Goal: Transaction & Acquisition: Book appointment/travel/reservation

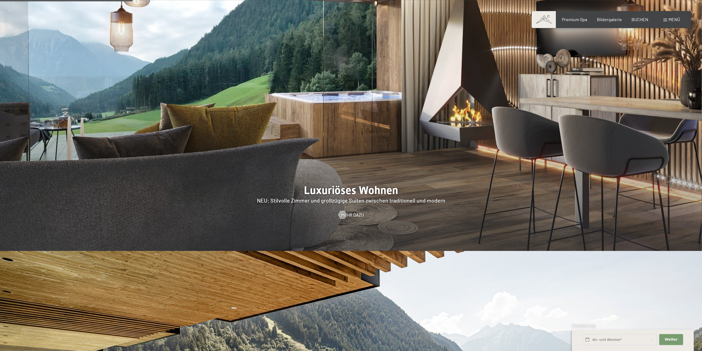
scroll to position [728, 0]
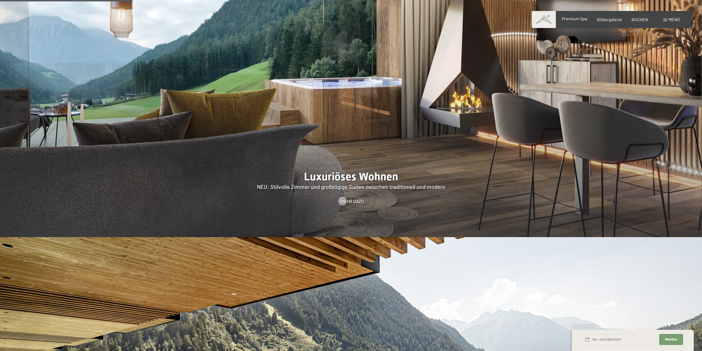
click at [584, 21] on span "Premium Spa" at bounding box center [574, 18] width 25 height 5
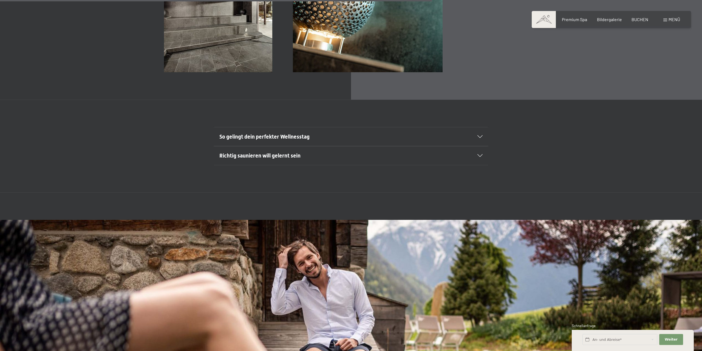
scroll to position [2547, 0]
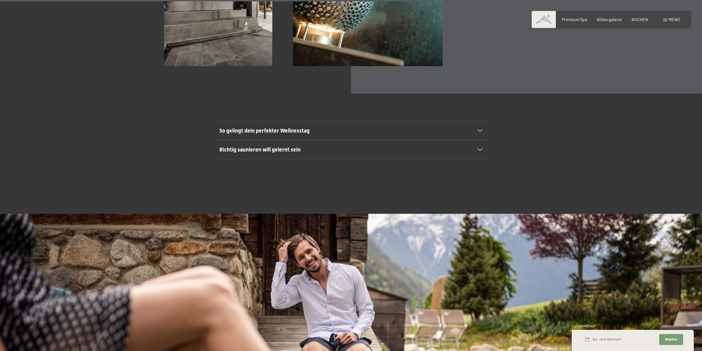
click at [668, 18] on div "Menü" at bounding box center [672, 19] width 17 height 6
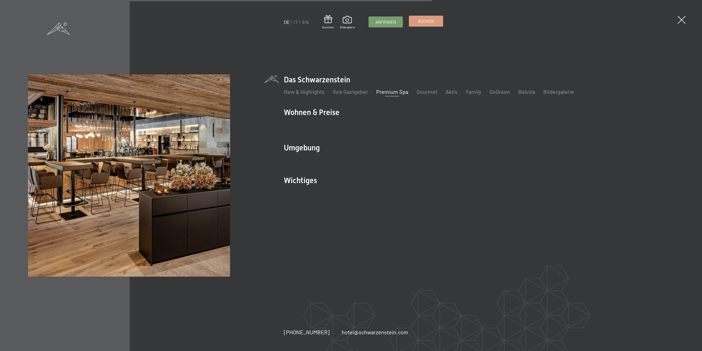
click at [431, 21] on span "Buchen" at bounding box center [426, 21] width 16 height 6
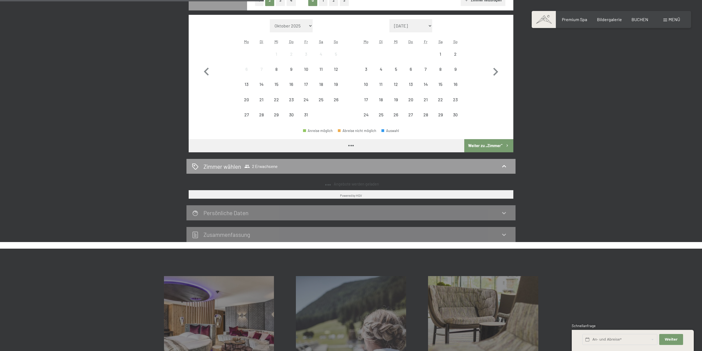
scroll to position [168, 0]
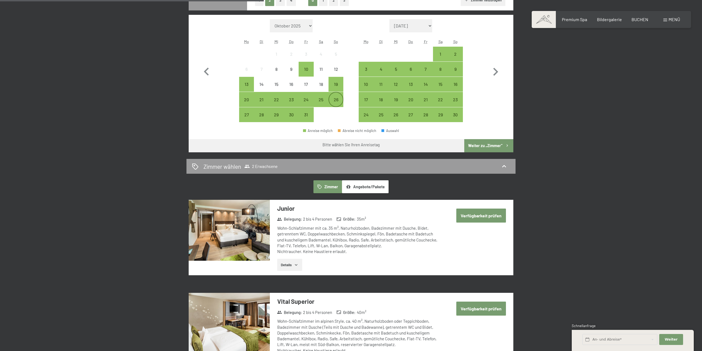
click at [335, 98] on div "26" at bounding box center [336, 104] width 14 height 14
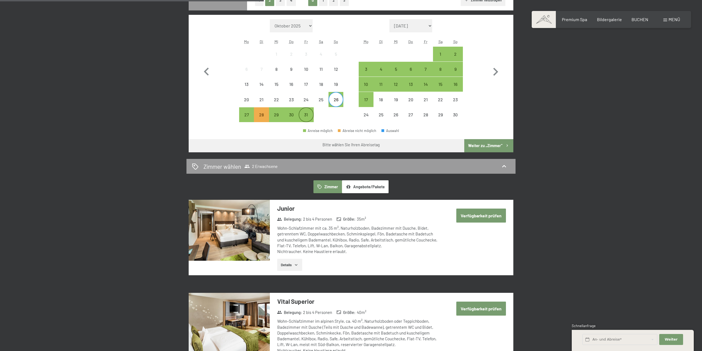
click at [307, 115] on div "31" at bounding box center [306, 120] width 14 height 14
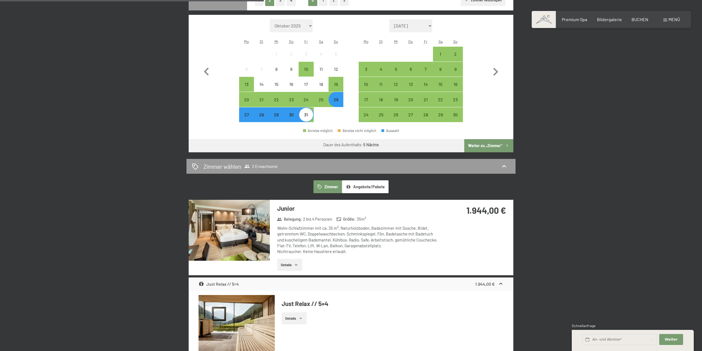
click at [488, 145] on button "Weiter zu „Zimmer“" at bounding box center [489, 145] width 49 height 13
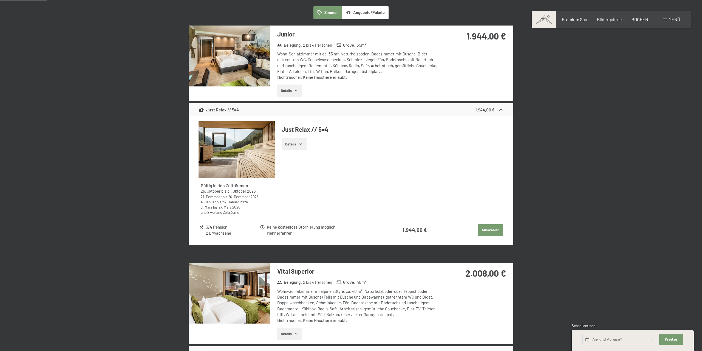
scroll to position [131, 0]
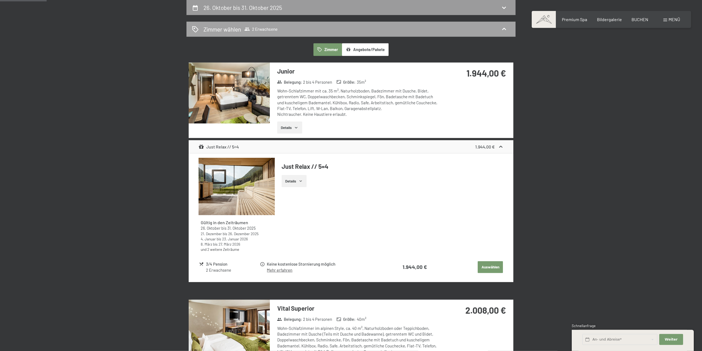
click at [283, 29] on div "Zimmer wählen 2 Erwachsene" at bounding box center [351, 29] width 318 height 8
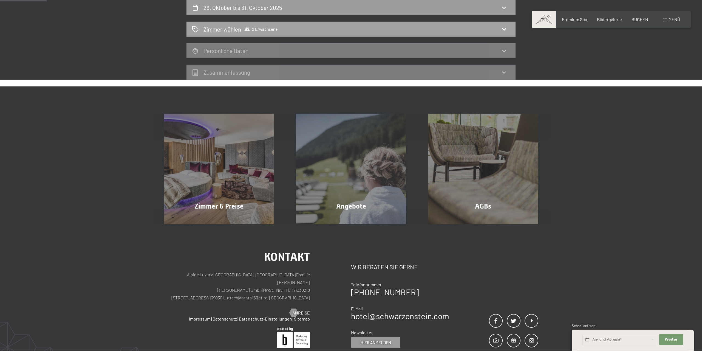
click at [283, 29] on div "Zimmer wählen 2 Erwachsene" at bounding box center [351, 29] width 318 height 8
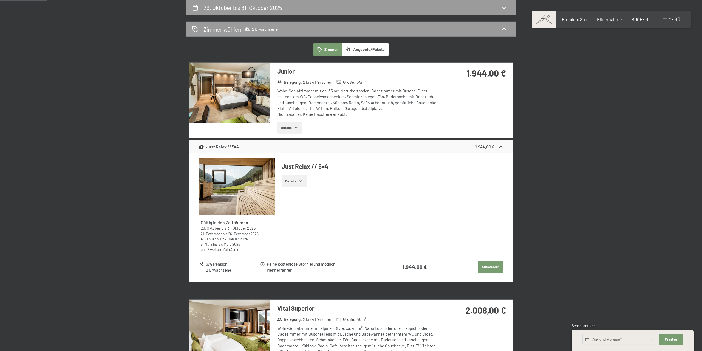
scroll to position [0, 0]
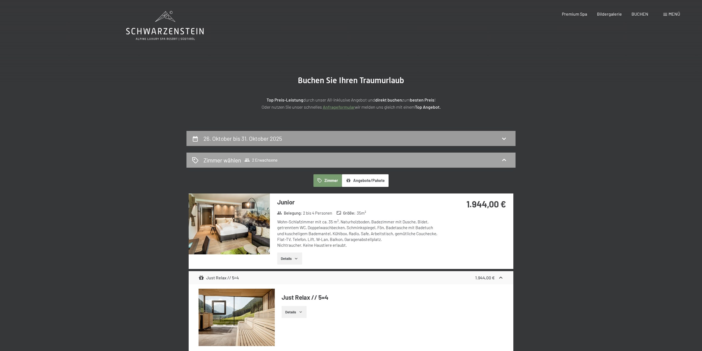
click at [229, 158] on h2 "Zimmer wählen" at bounding box center [223, 160] width 38 height 8
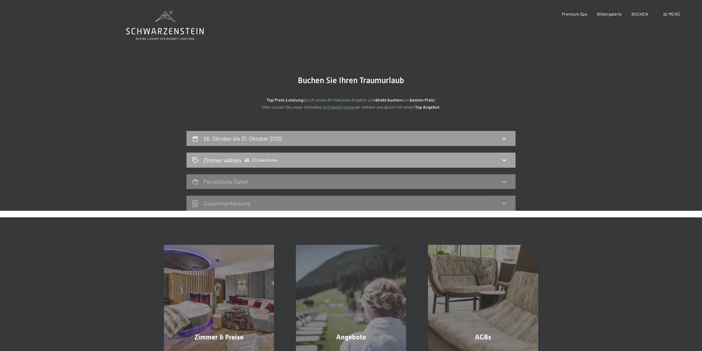
click at [229, 158] on h2 "Zimmer wählen" at bounding box center [223, 160] width 38 height 8
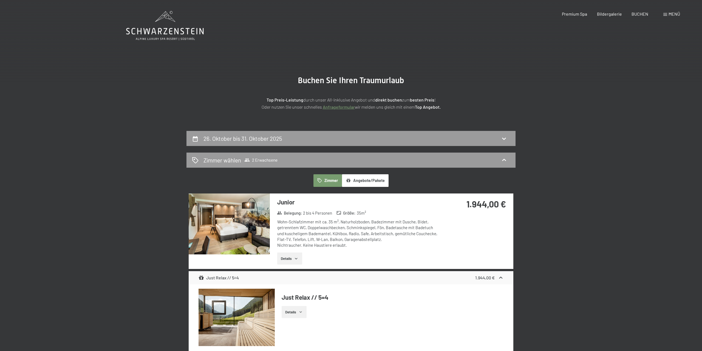
click at [364, 180] on button "Angebote/Pakete" at bounding box center [365, 180] width 47 height 13
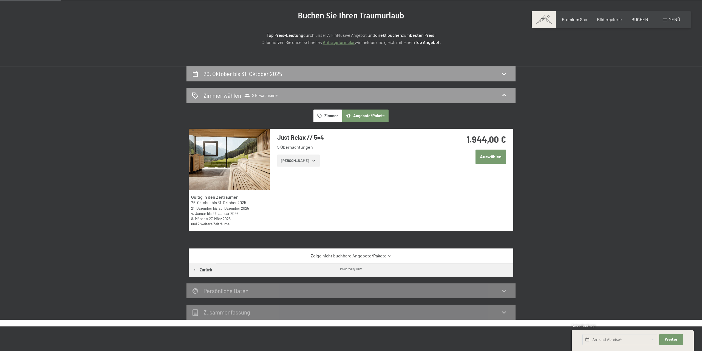
scroll to position [28, 0]
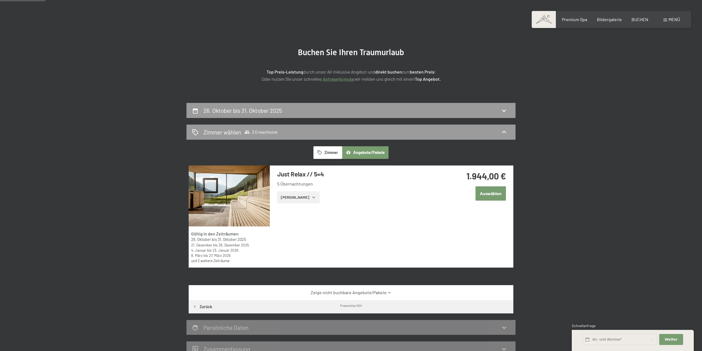
click at [330, 153] on button "Zimmer" at bounding box center [328, 152] width 29 height 13
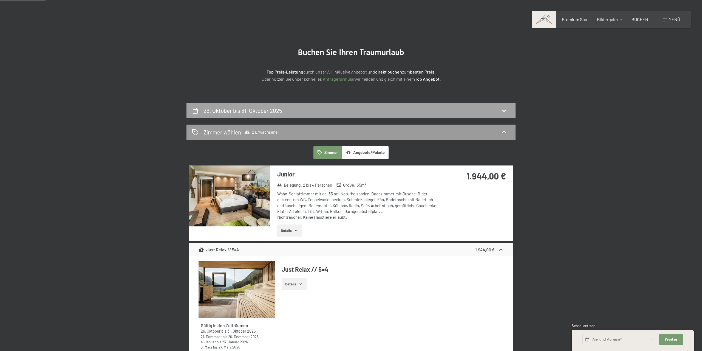
click at [285, 107] on div "26. Oktober bis 31. Oktober 2025" at bounding box center [244, 110] width 81 height 8
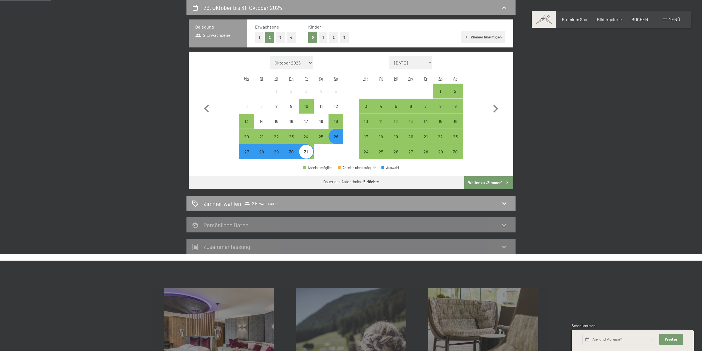
click at [337, 38] on button "2" at bounding box center [333, 37] width 9 height 11
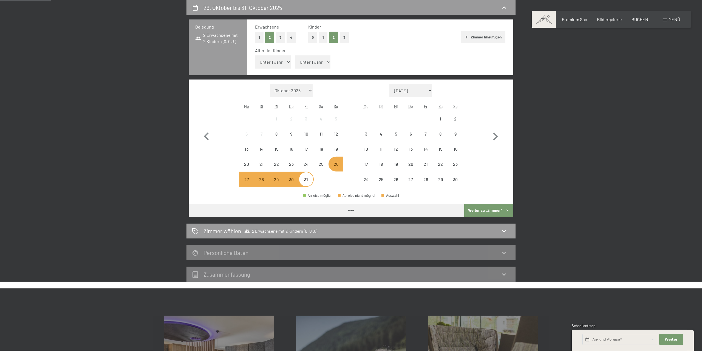
click at [295, 55] on select "Unter 1 Jahr 1 Jahr 2 Jahre 3 Jahre 4 Jahre 5 Jahre 6 Jahre 7 Jahre 8 Jahre 9 J…" at bounding box center [313, 61] width 36 height 13
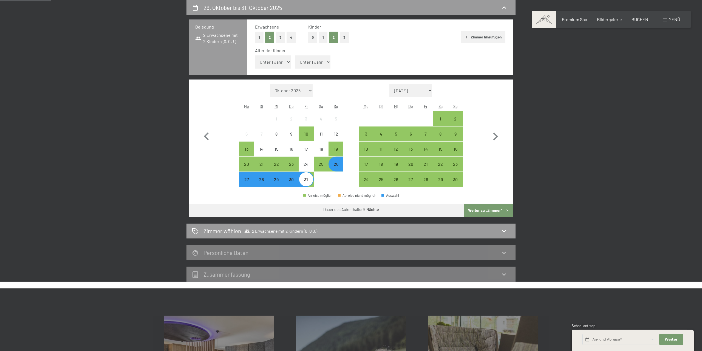
select select "11"
click option "11 Jahre" at bounding box center [0, 0] width 0 height 0
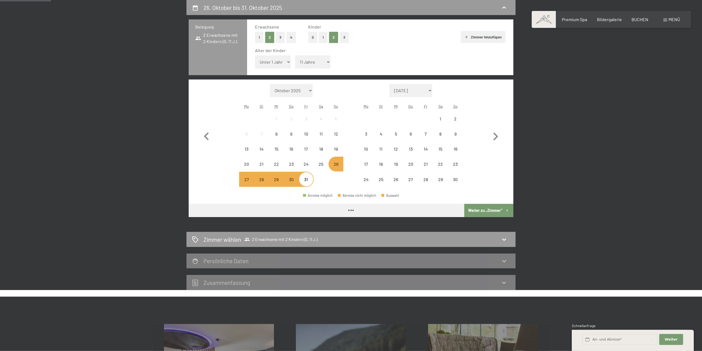
click at [255, 55] on select "Unter 1 Jahr 1 Jahr 2 Jahre 3 Jahre 4 Jahre 5 Jahre 6 Jahre 7 Jahre 8 Jahre 9 J…" at bounding box center [273, 61] width 36 height 13
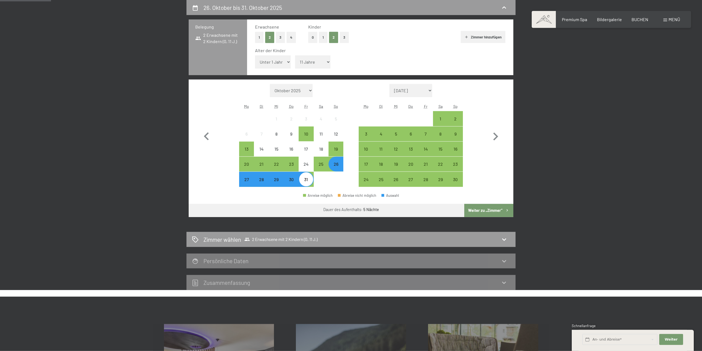
select select "7"
click option "7 Jahre" at bounding box center [0, 0] width 0 height 0
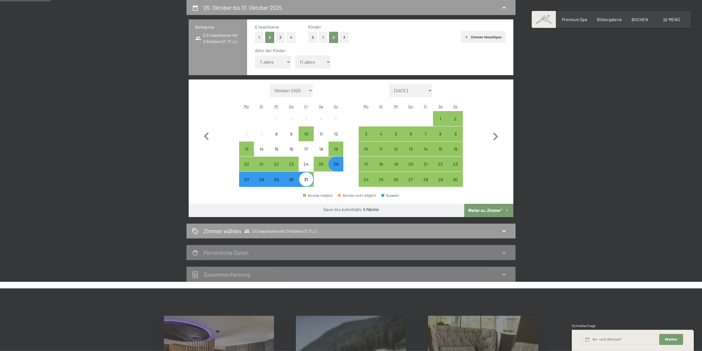
click at [490, 207] on button "Weiter zu „Zimmer“" at bounding box center [489, 210] width 49 height 13
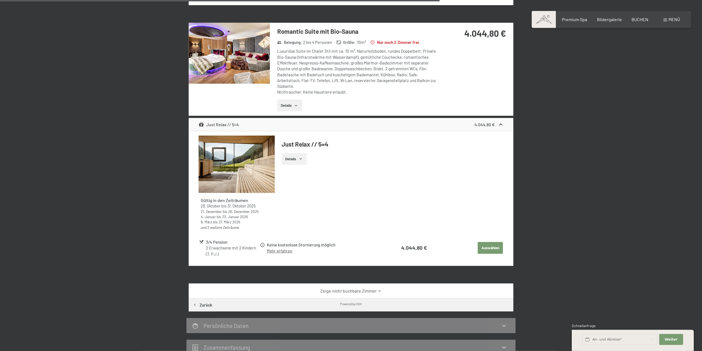
scroll to position [831, 0]
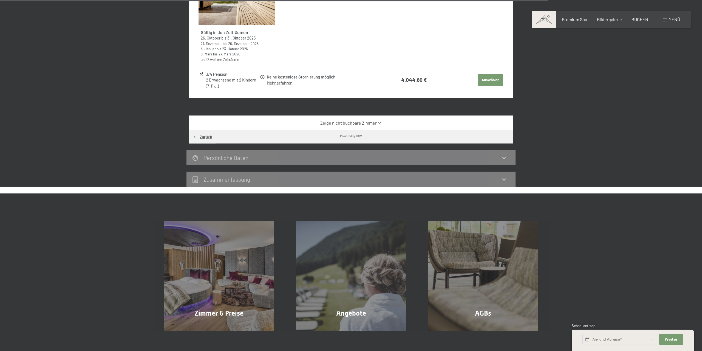
click at [311, 123] on link "Zeige nicht buchbare Zimmer" at bounding box center [351, 123] width 305 height 6
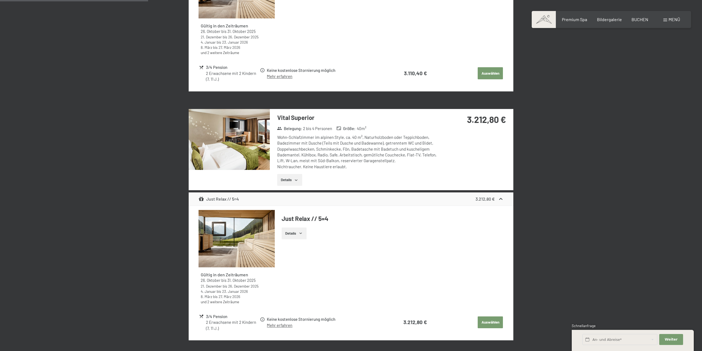
scroll to position [327, 0]
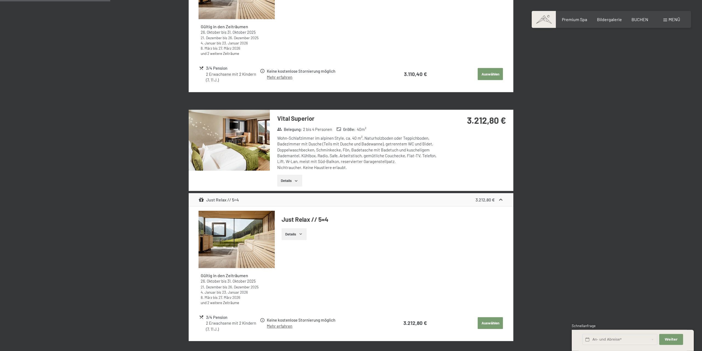
click at [300, 181] on button "Details" at bounding box center [289, 181] width 25 height 12
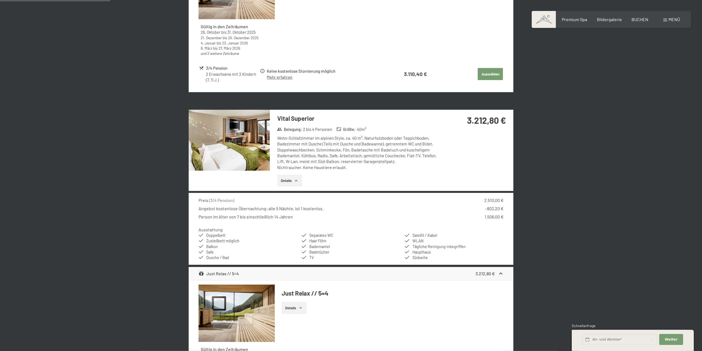
click at [242, 142] on img at bounding box center [229, 140] width 81 height 61
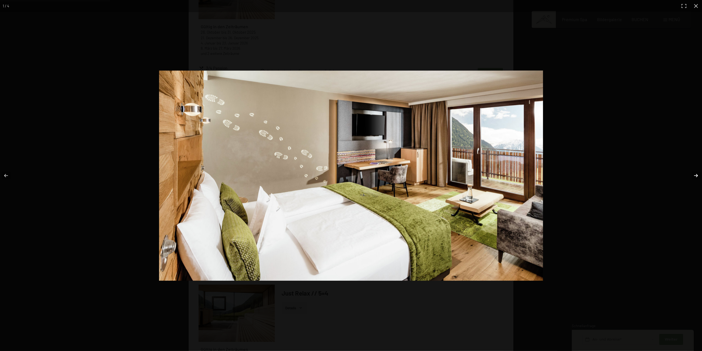
click at [696, 175] on button "button" at bounding box center [692, 175] width 19 height 27
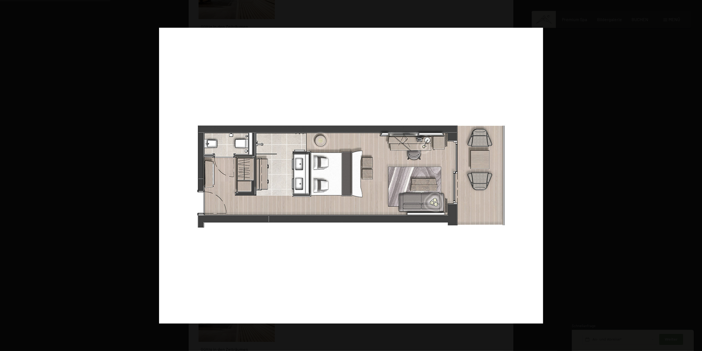
click at [696, 175] on button "button" at bounding box center [692, 175] width 19 height 27
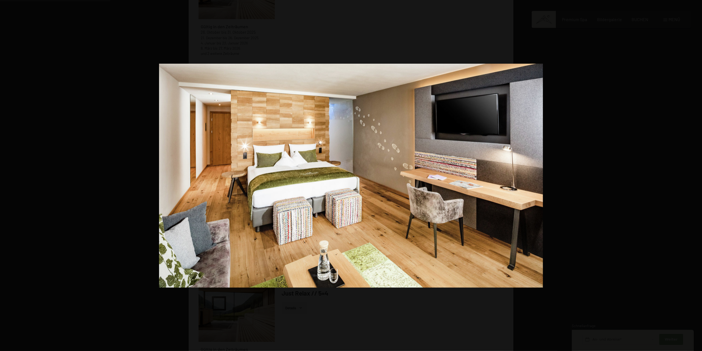
click at [696, 175] on button "button" at bounding box center [692, 175] width 19 height 27
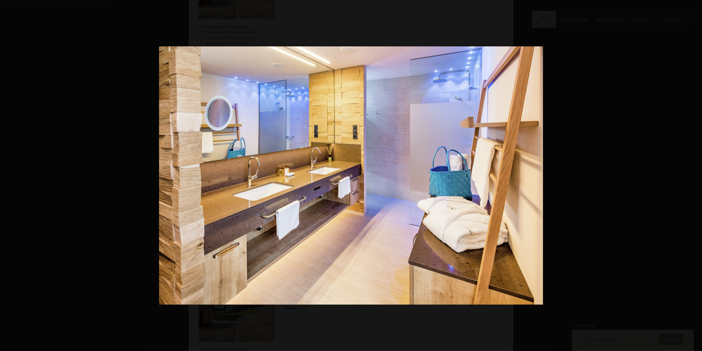
click at [696, 175] on button "button" at bounding box center [692, 175] width 19 height 27
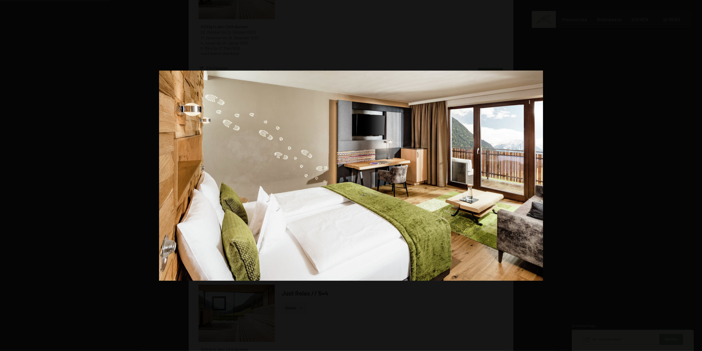
click at [696, 175] on button "button" at bounding box center [692, 175] width 19 height 27
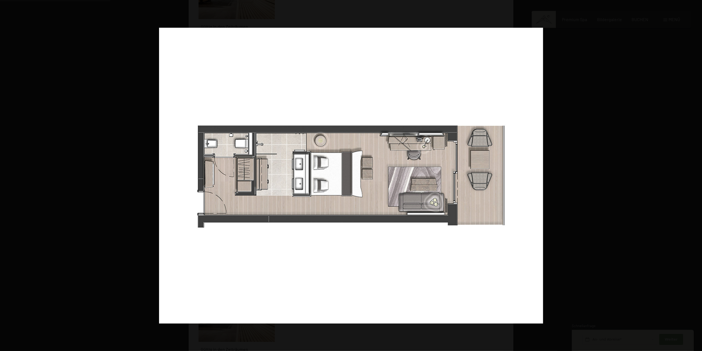
click at [696, 175] on button "button" at bounding box center [692, 175] width 19 height 27
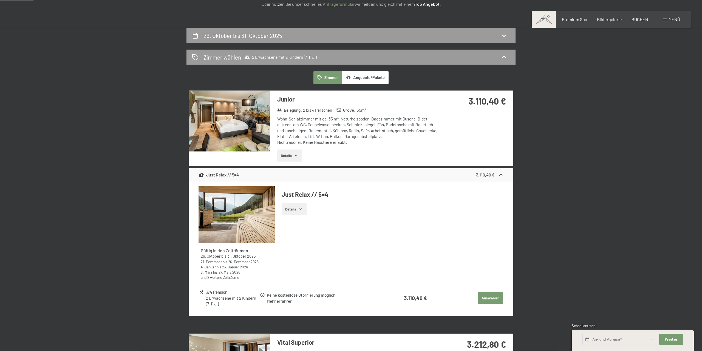
scroll to position [0, 0]
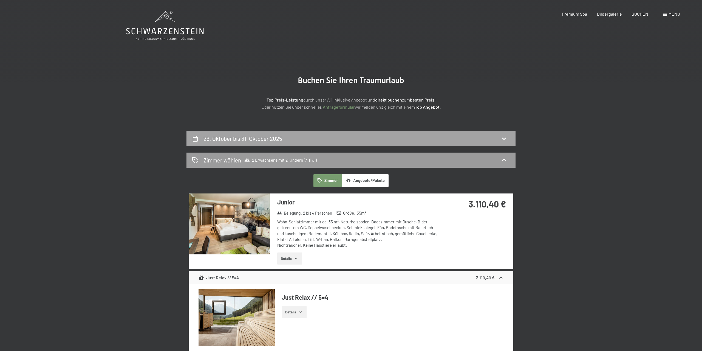
click at [252, 137] on h2 "26. Oktober bis 31. Oktober 2025" at bounding box center [243, 138] width 79 height 7
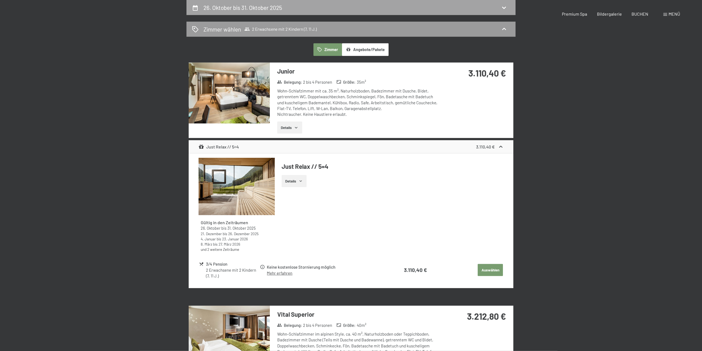
select select "7"
select select "11"
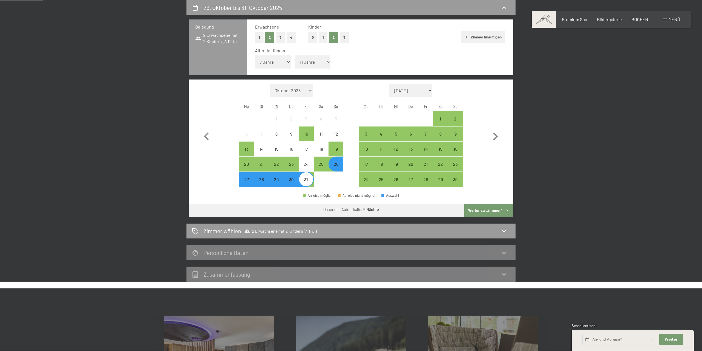
click at [245, 179] on div "27" at bounding box center [247, 184] width 14 height 14
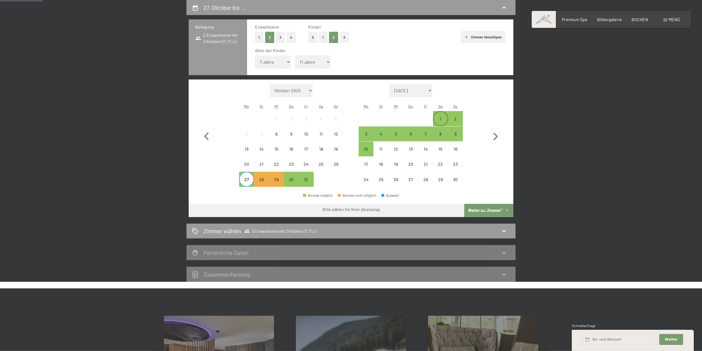
click at [446, 117] on div "1" at bounding box center [441, 124] width 14 height 14
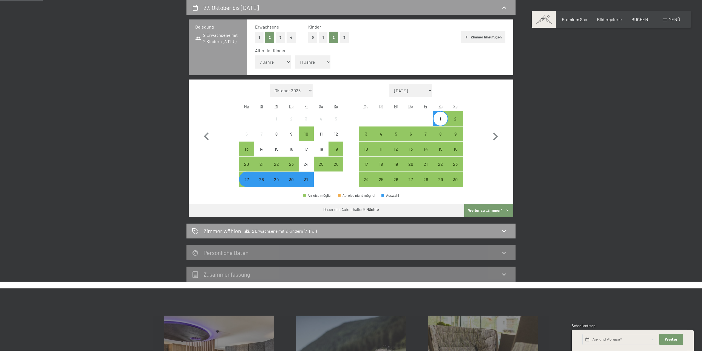
click at [478, 207] on button "Weiter zu „Zimmer“" at bounding box center [489, 210] width 49 height 13
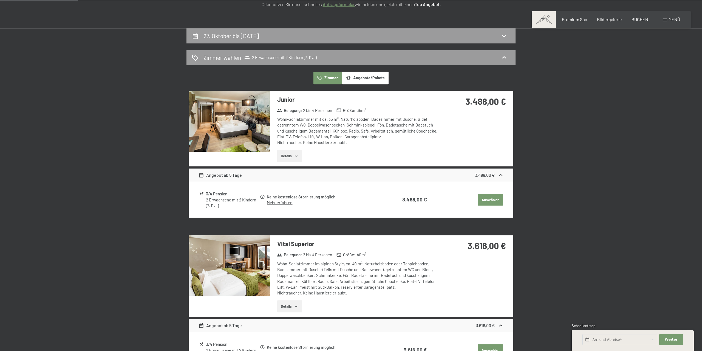
scroll to position [75, 0]
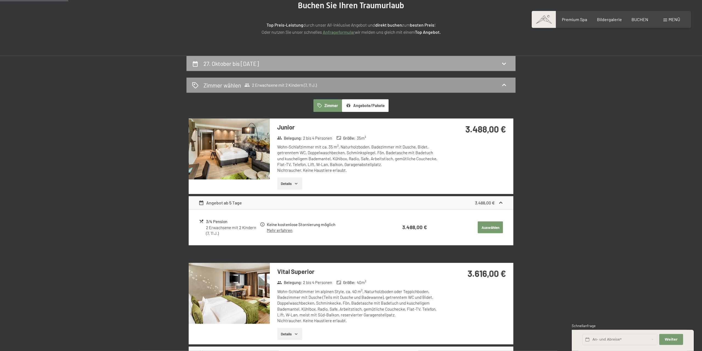
click at [299, 62] on div "27. Oktober bis 1. November 2025" at bounding box center [351, 64] width 318 height 8
select select "7"
select select "11"
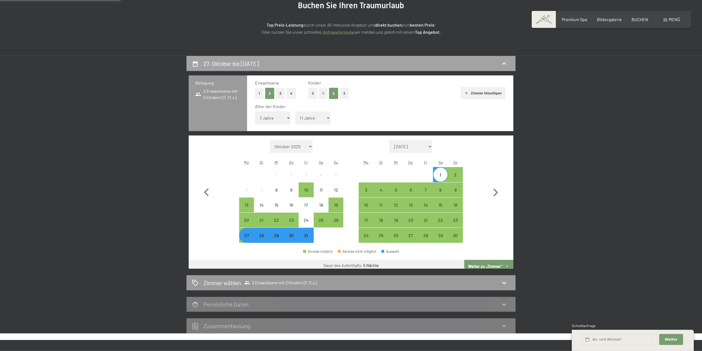
scroll to position [131, 0]
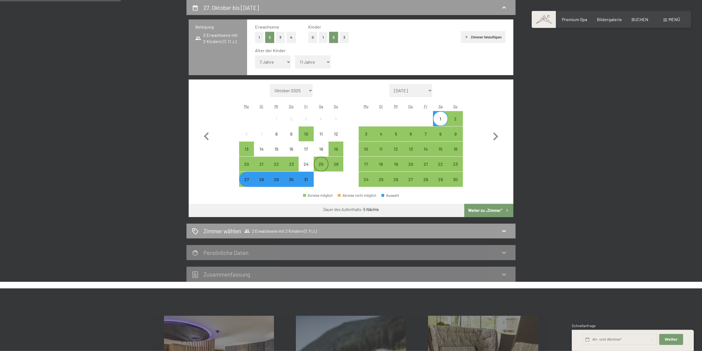
click at [324, 162] on div "25" at bounding box center [321, 164] width 14 height 14
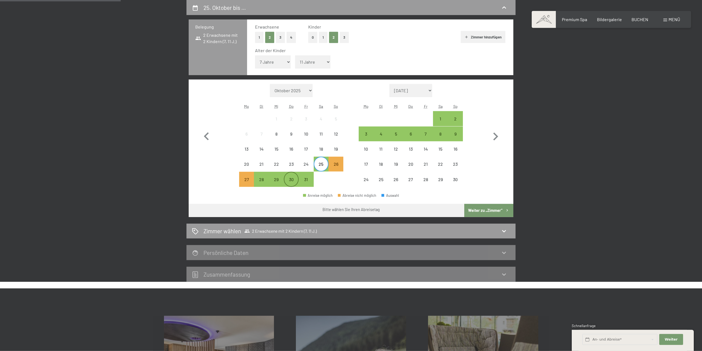
click at [292, 181] on div "30" at bounding box center [292, 184] width 14 height 14
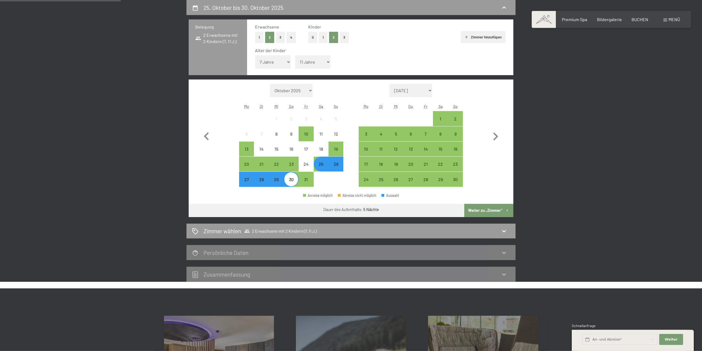
click at [486, 209] on button "Weiter zu „Zimmer“" at bounding box center [489, 210] width 49 height 13
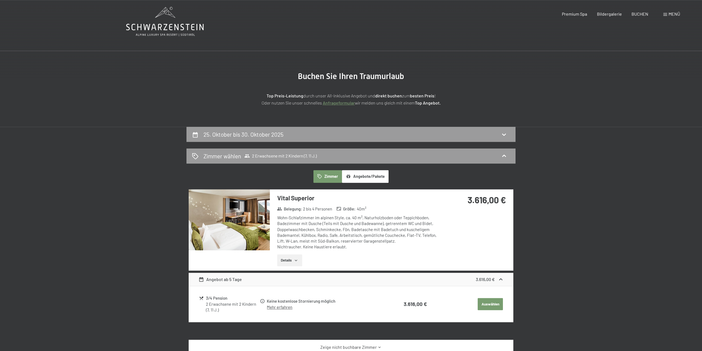
scroll to position [0, 0]
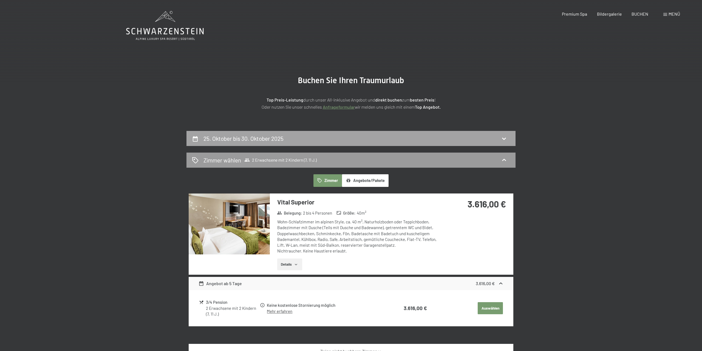
click at [304, 139] on div "25. Oktober bis 30. Oktober 2025" at bounding box center [351, 138] width 318 height 8
select select "7"
select select "11"
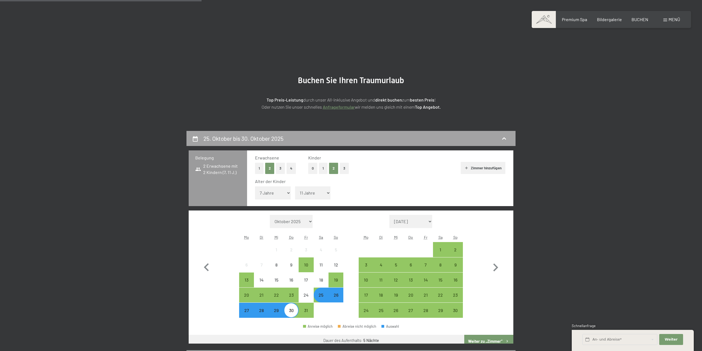
scroll to position [131, 0]
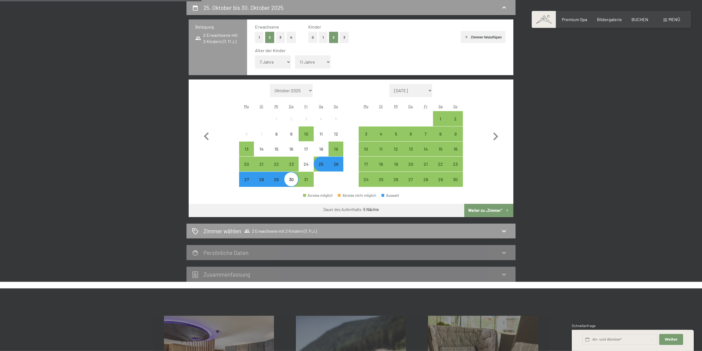
click at [323, 166] on div "25" at bounding box center [321, 169] width 14 height 14
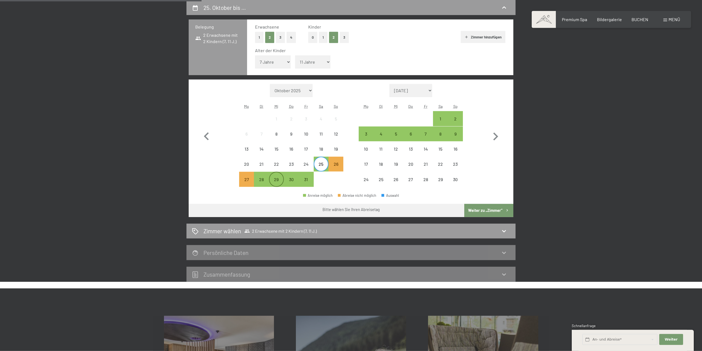
click at [277, 178] on div "29" at bounding box center [277, 184] width 14 height 14
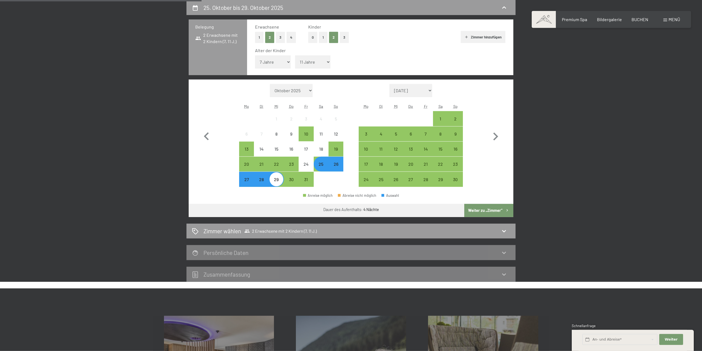
click at [491, 209] on button "Weiter zu „Zimmer“" at bounding box center [489, 210] width 49 height 13
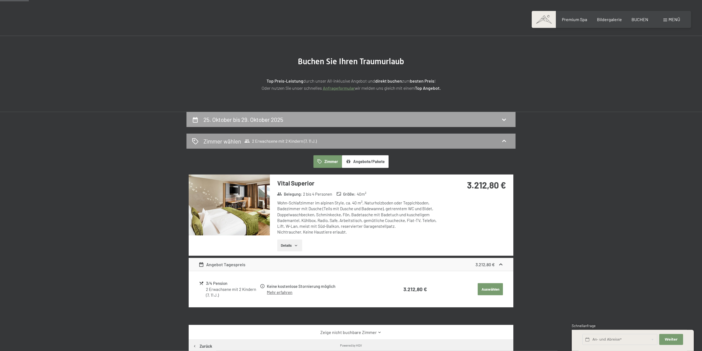
click at [325, 121] on div "25. Oktober bis 29. Oktober 2025" at bounding box center [351, 120] width 318 height 8
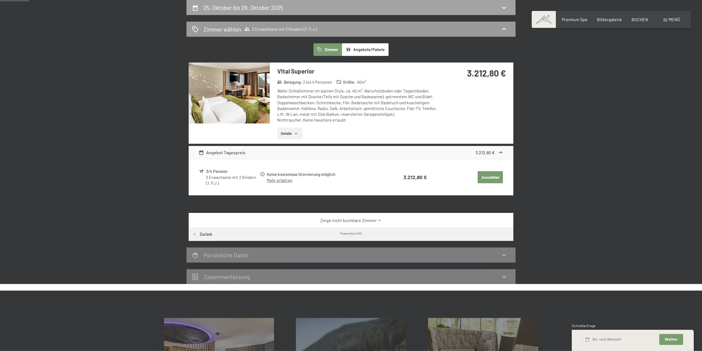
select select "7"
select select "11"
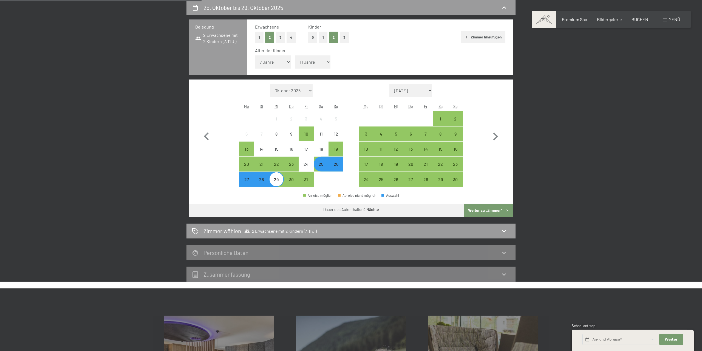
click at [278, 180] on div "29" at bounding box center [277, 184] width 14 height 14
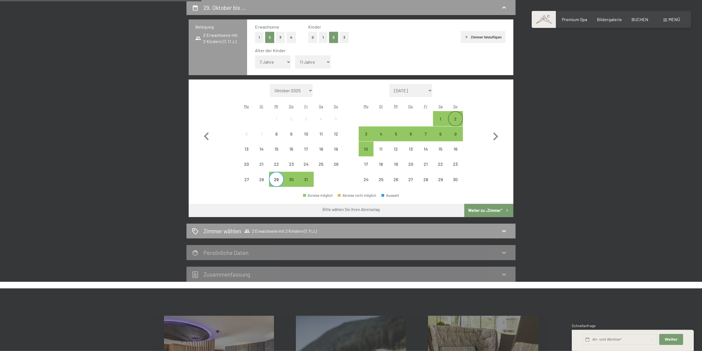
click at [454, 120] on div "2" at bounding box center [456, 124] width 14 height 14
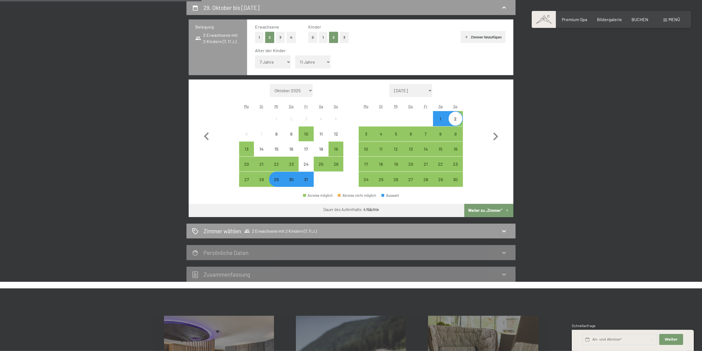
click at [478, 206] on button "Weiter zu „Zimmer“" at bounding box center [489, 210] width 49 height 13
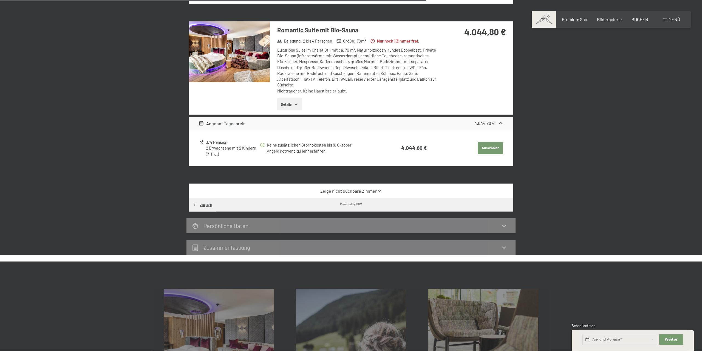
scroll to position [439, 0]
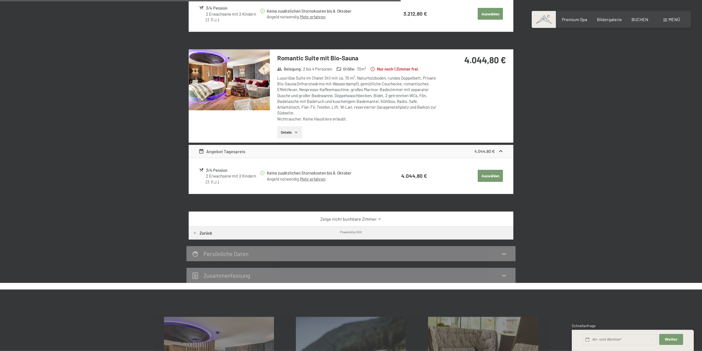
click at [321, 220] on link "Zeige nicht buchbare Zimmer" at bounding box center [351, 219] width 305 height 6
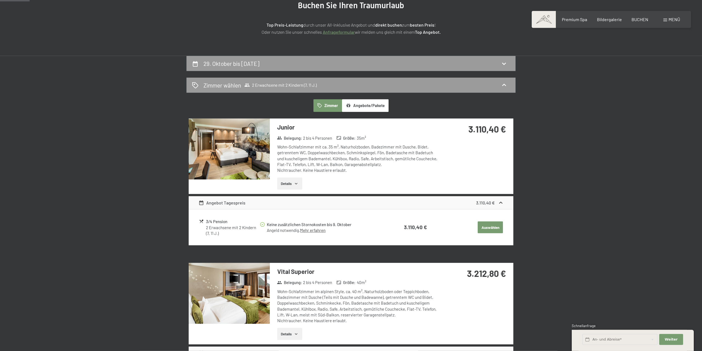
scroll to position [0, 0]
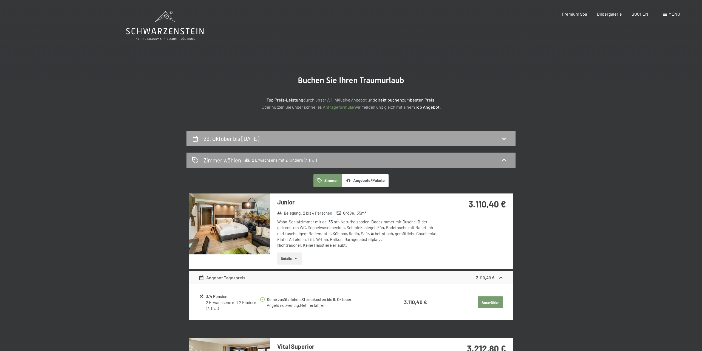
click at [301, 140] on div "29. Oktober bis 2. November 2025" at bounding box center [351, 138] width 318 height 8
select select "7"
select select "11"
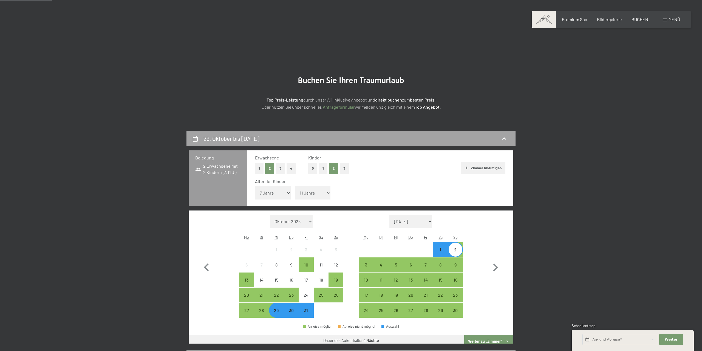
scroll to position [131, 0]
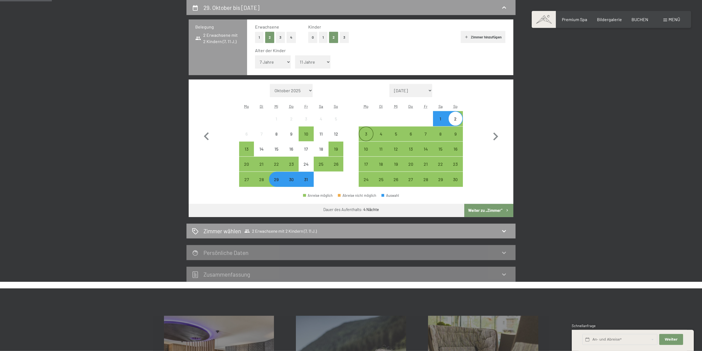
click at [363, 134] on div "3" at bounding box center [366, 139] width 14 height 14
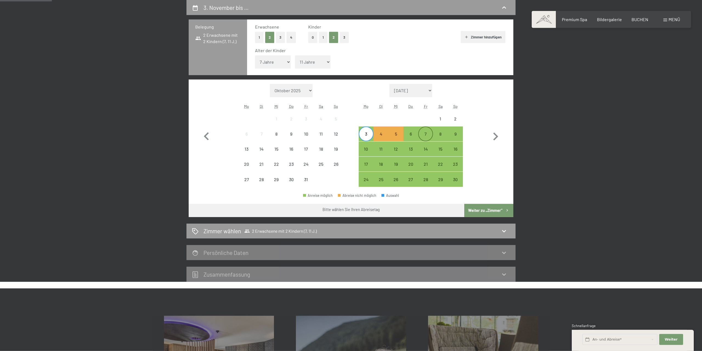
click at [422, 133] on div "7" at bounding box center [426, 139] width 14 height 14
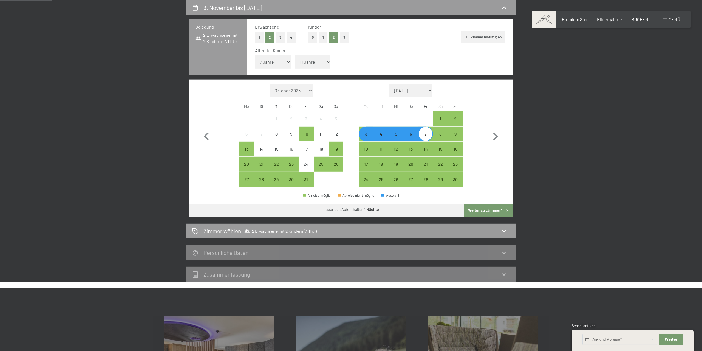
click at [480, 210] on button "Weiter zu „Zimmer“" at bounding box center [489, 210] width 49 height 13
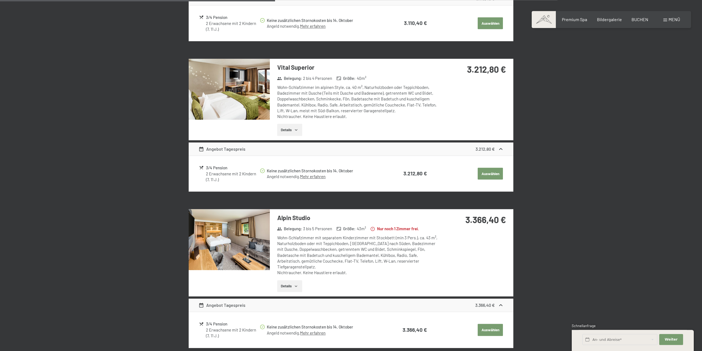
scroll to position [299, 0]
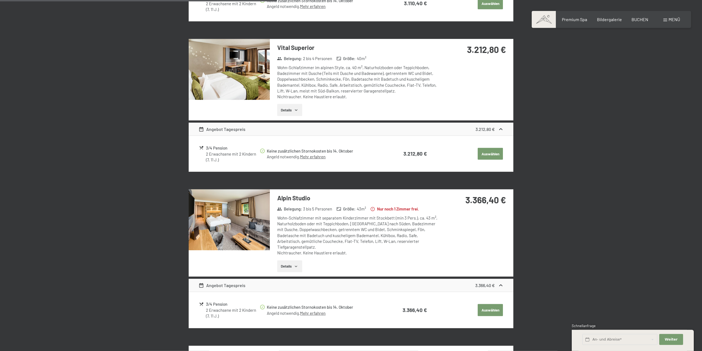
click at [257, 228] on img at bounding box center [229, 219] width 81 height 61
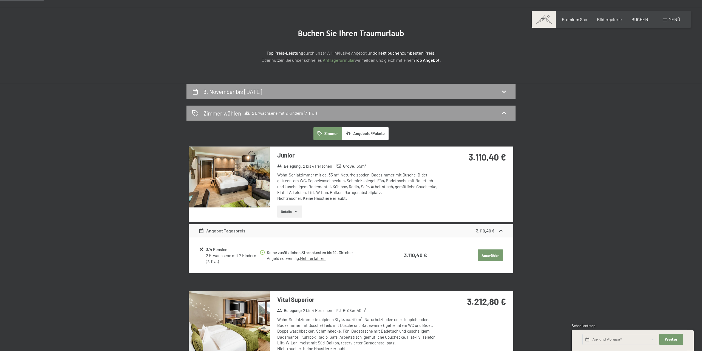
scroll to position [0, 0]
